Goal: Task Accomplishment & Management: Complete application form

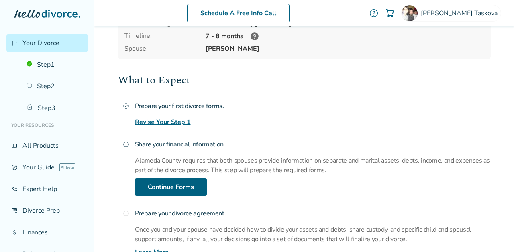
scroll to position [78, 0]
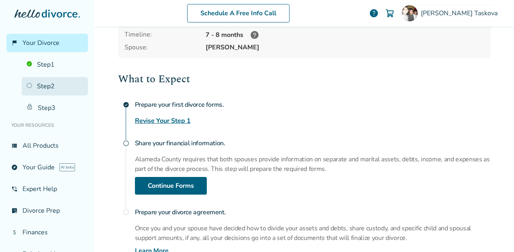
click at [55, 91] on link "Step 2" at bounding box center [55, 86] width 66 height 18
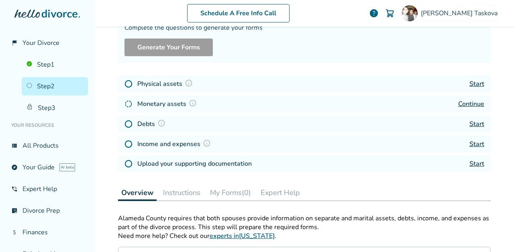
scroll to position [39, 0]
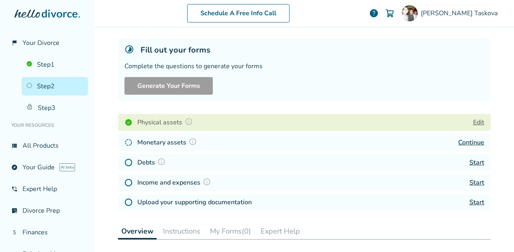
click at [464, 145] on link "Continue" at bounding box center [471, 142] width 26 height 9
